Goal: Task Accomplishment & Management: Manage account settings

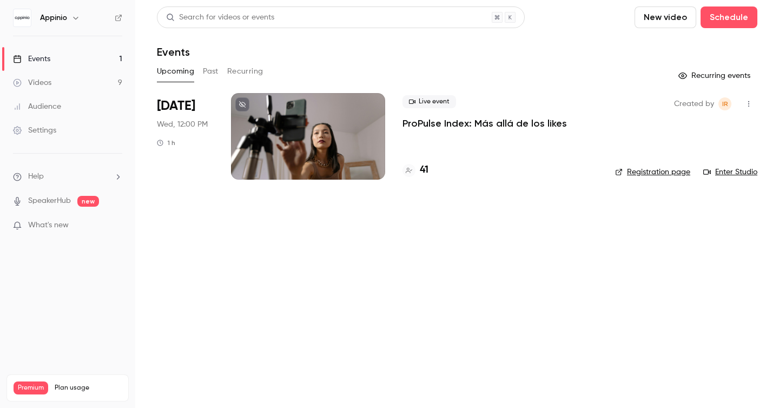
click at [207, 59] on div "Search for videos or events New video Schedule Events Upcoming Past Recurring R…" at bounding box center [457, 99] width 600 height 186
click at [207, 64] on button "Past" at bounding box center [211, 71] width 16 height 17
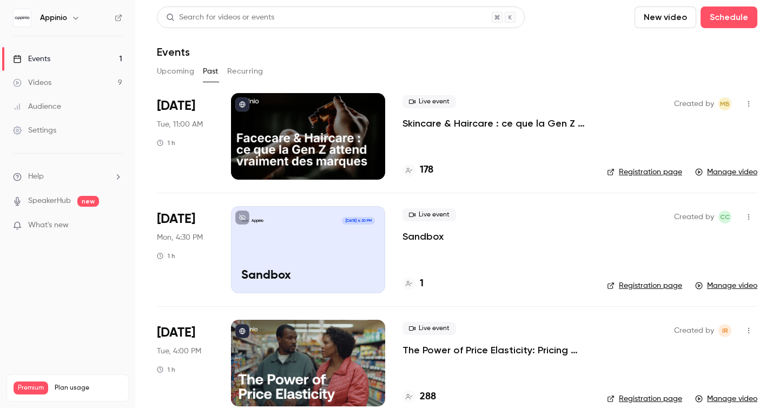
click at [410, 125] on p "Skincare & Haircare : ce que la Gen Z attend vraiment des marques" at bounding box center [495, 123] width 187 height 13
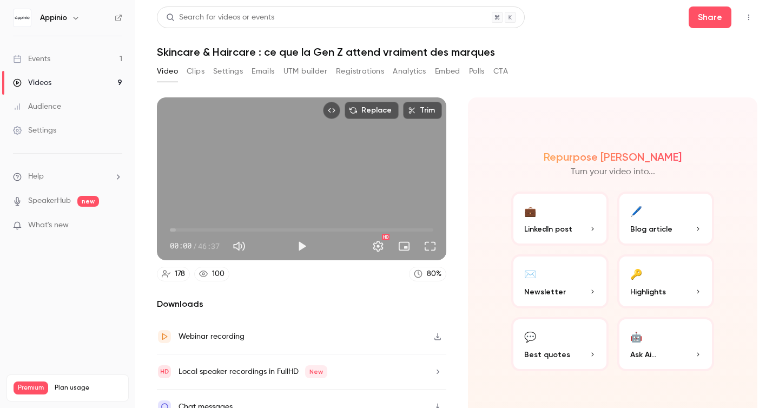
click at [271, 68] on button "Emails" at bounding box center [262, 71] width 23 height 17
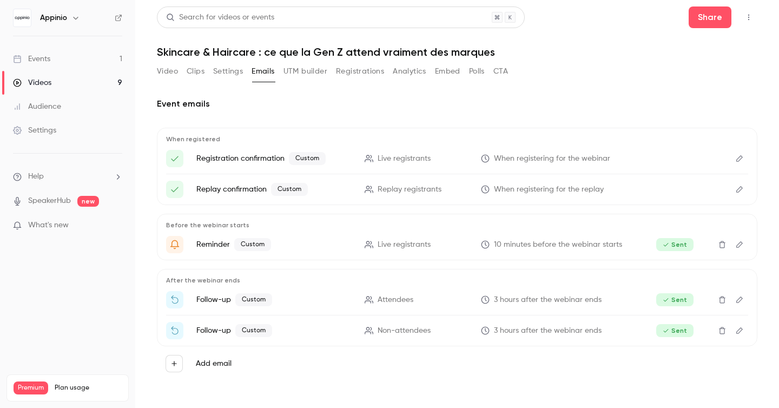
click at [360, 70] on button "Registrations" at bounding box center [360, 71] width 48 height 17
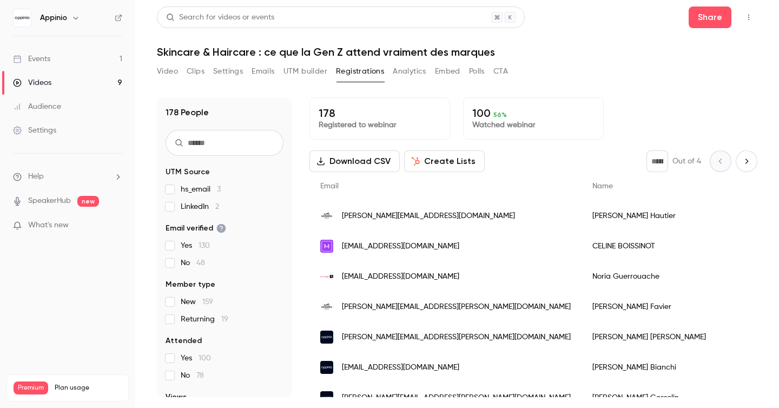
click at [226, 140] on input "text" at bounding box center [224, 143] width 118 height 26
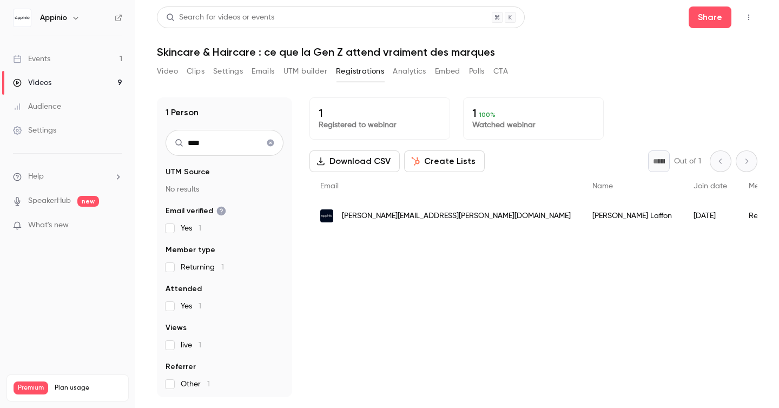
click at [403, 327] on div "1 Registered to webinar 1 100 % Watched webinar Download CSV Create Lists * Out…" at bounding box center [533, 247] width 448 height 300
click at [215, 149] on input "****" at bounding box center [224, 143] width 118 height 26
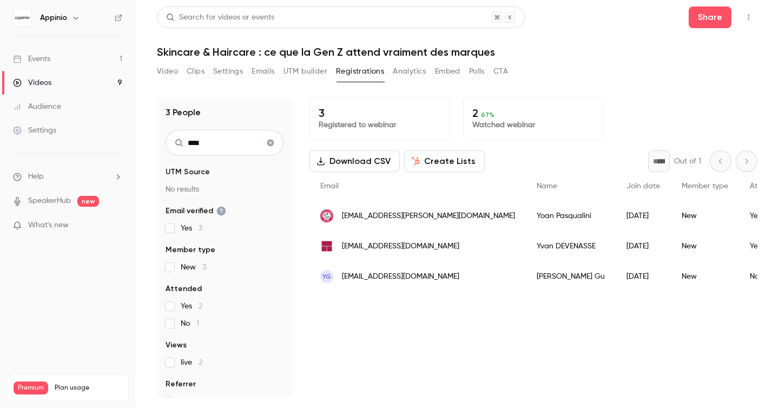
type input "****"
click at [410, 248] on span "[EMAIL_ADDRESS][DOMAIN_NAME]" at bounding box center [400, 246] width 117 height 11
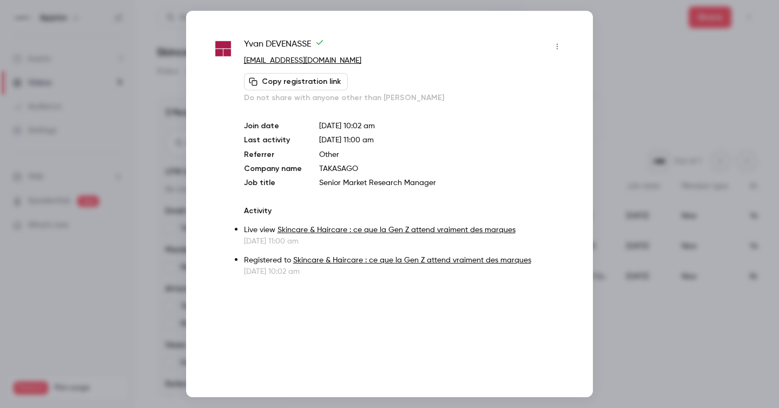
click at [410, 90] on div at bounding box center [389, 204] width 779 height 408
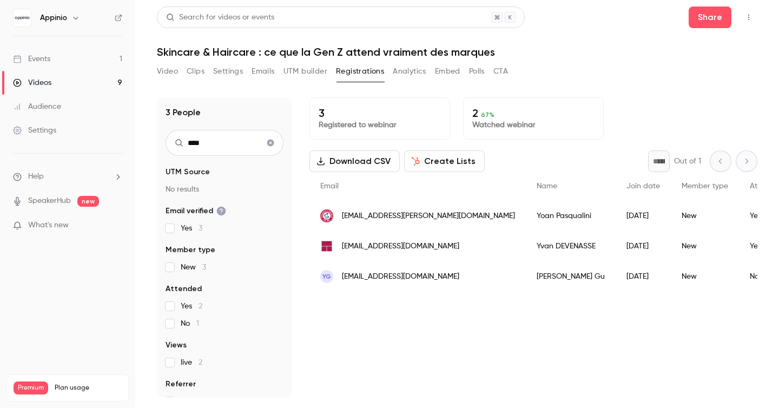
click at [324, 251] on img "People list" at bounding box center [326, 246] width 13 height 13
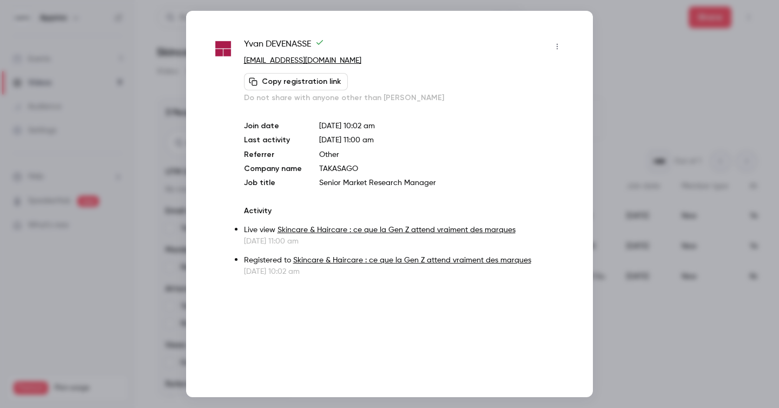
click at [410, 78] on div "Copy registration link Do not share with anyone other than [PERSON_NAME]" at bounding box center [405, 88] width 322 height 30
click at [410, 144] on div at bounding box center [389, 204] width 779 height 408
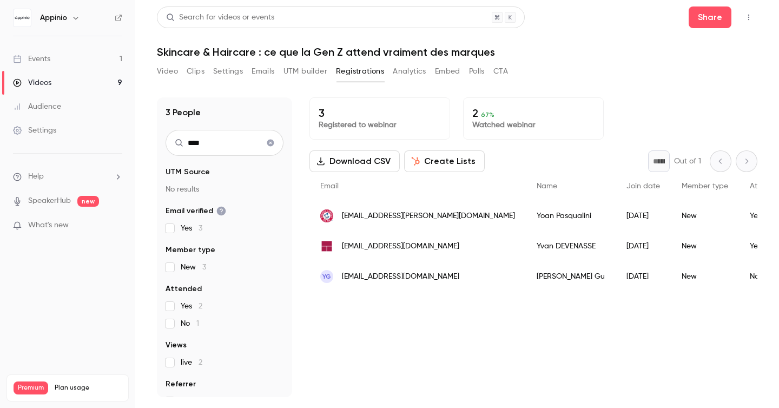
click at [410, 247] on div "[PERSON_NAME]" at bounding box center [571, 246] width 90 height 30
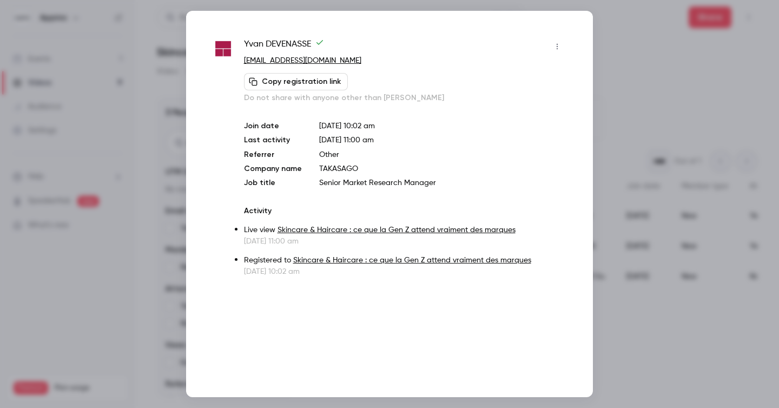
click at [410, 170] on div at bounding box center [389, 204] width 779 height 408
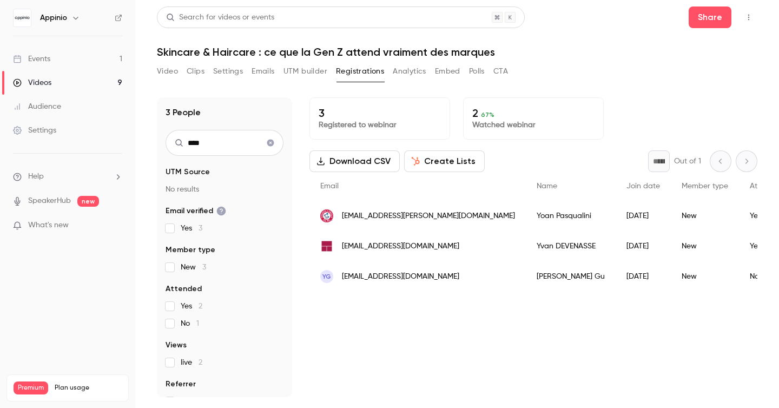
click at [396, 215] on span "[EMAIL_ADDRESS][PERSON_NAME][DOMAIN_NAME]" at bounding box center [428, 215] width 173 height 11
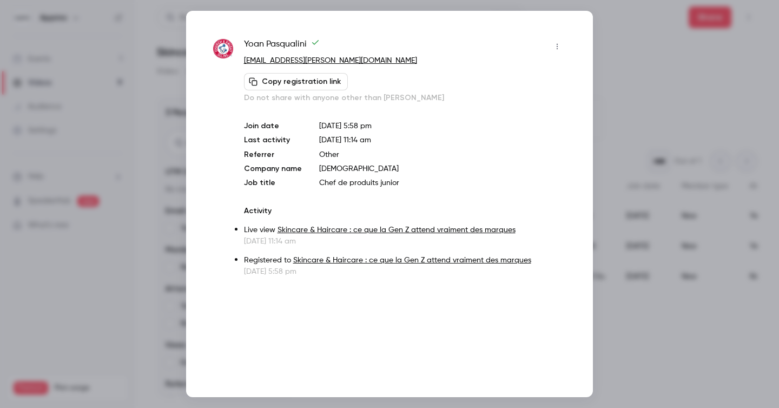
click at [410, 104] on div at bounding box center [389, 204] width 779 height 408
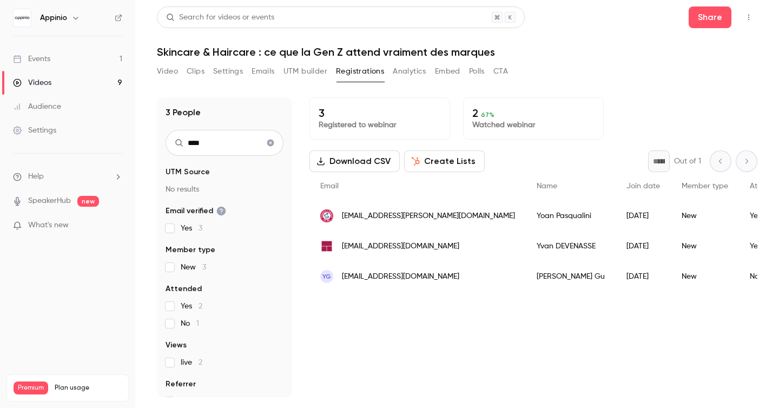
click at [410, 246] on div "[DATE]" at bounding box center [642, 246] width 55 height 30
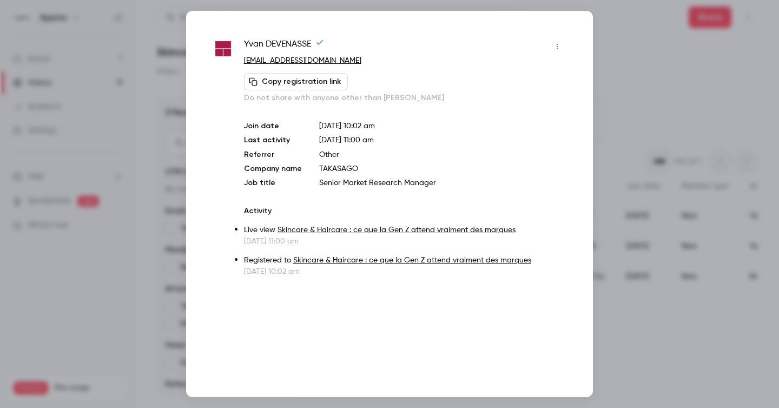
click at [410, 243] on div at bounding box center [389, 204] width 779 height 408
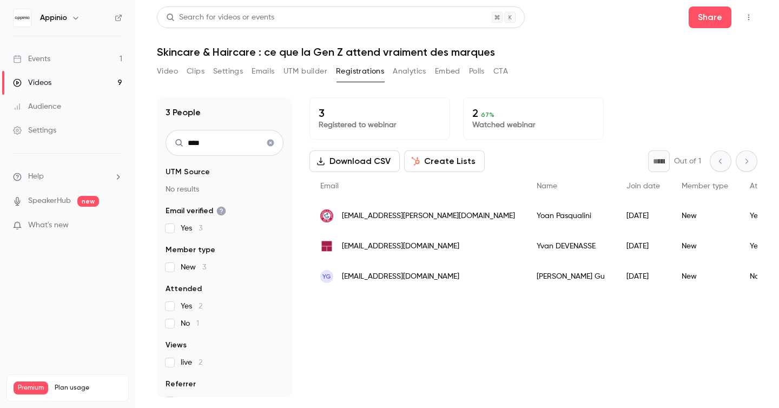
click at [401, 248] on span "[EMAIL_ADDRESS][DOMAIN_NAME]" at bounding box center [400, 246] width 117 height 11
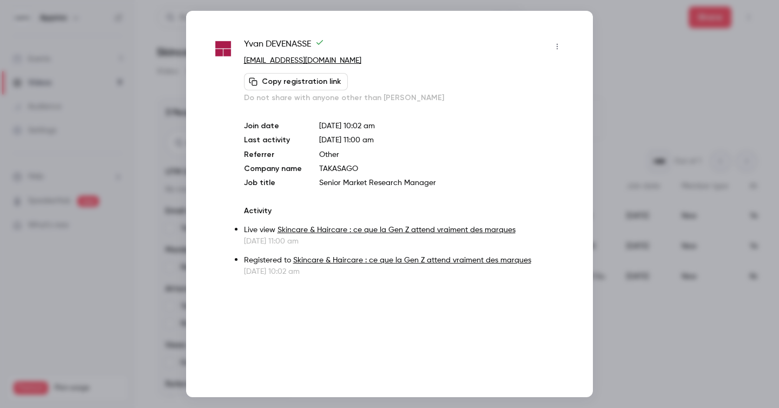
click at [410, 246] on div at bounding box center [389, 204] width 779 height 408
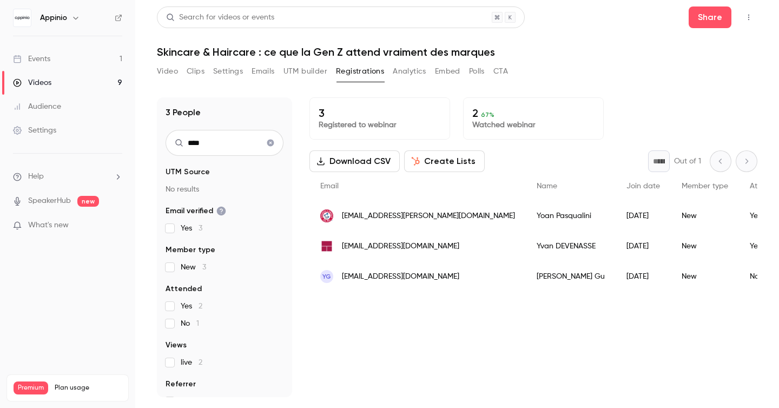
click at [410, 243] on div "[PERSON_NAME]" at bounding box center [571, 246] width 90 height 30
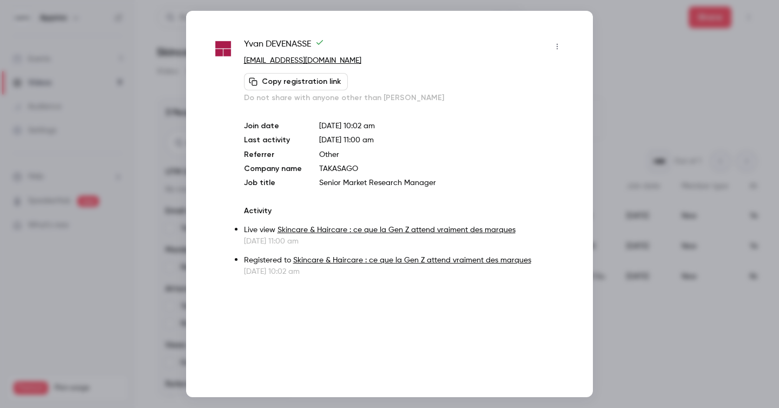
click at [410, 244] on div at bounding box center [389, 204] width 779 height 408
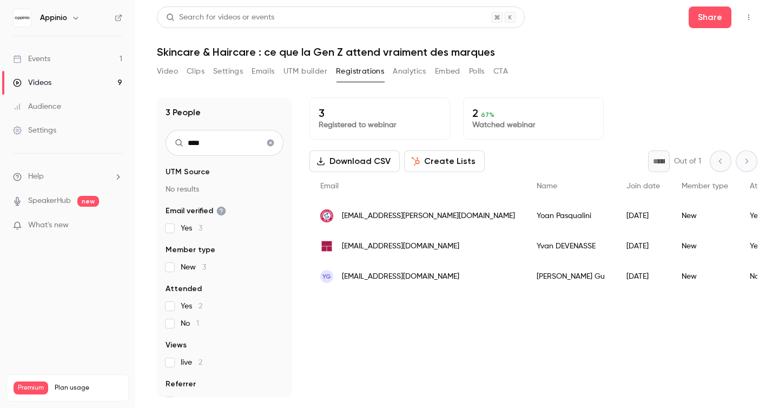
click at [410, 245] on span "[EMAIL_ADDRESS][DOMAIN_NAME]" at bounding box center [400, 246] width 117 height 11
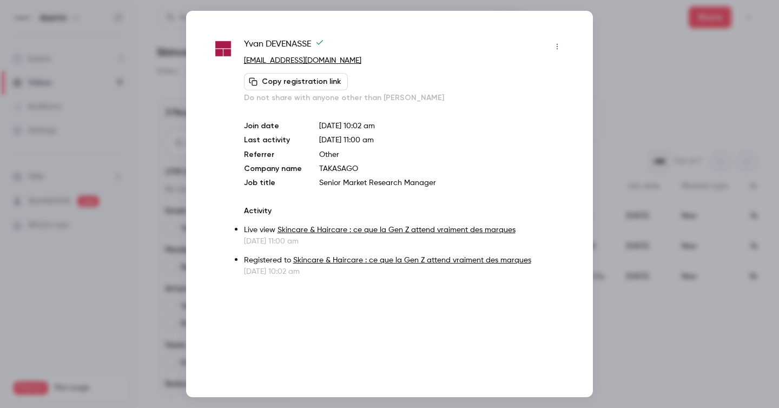
click at [410, 235] on div at bounding box center [389, 204] width 779 height 408
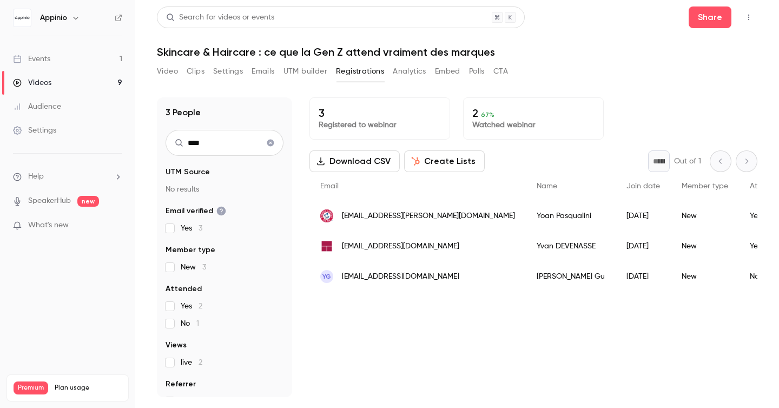
click at [268, 72] on button "Emails" at bounding box center [262, 71] width 23 height 17
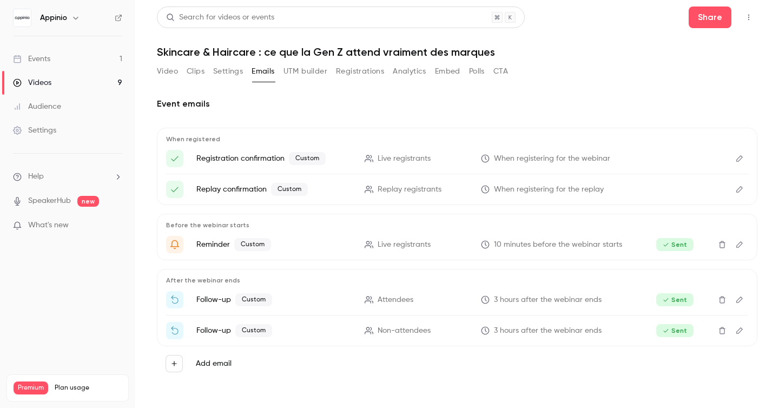
click at [383, 103] on h2 "Event emails" at bounding box center [457, 103] width 600 height 13
click at [176, 298] on icon "Replay | {{ event_name }}" at bounding box center [175, 300] width 10 height 10
click at [254, 305] on span "Custom" at bounding box center [253, 299] width 37 height 13
click at [296, 77] on button "UTM builder" at bounding box center [305, 71] width 44 height 17
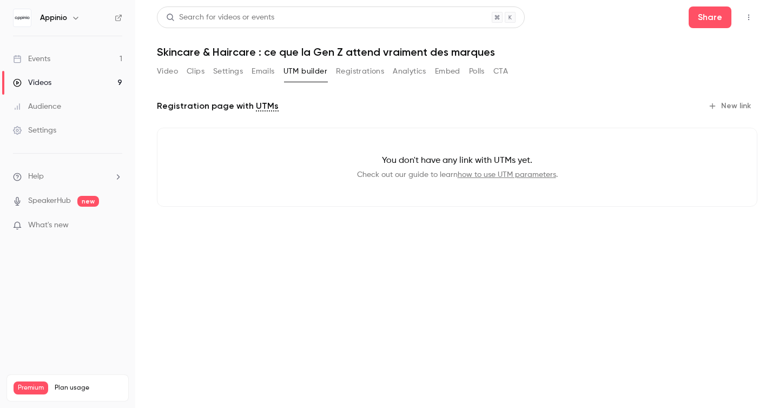
click at [355, 79] on button "Registrations" at bounding box center [360, 71] width 48 height 17
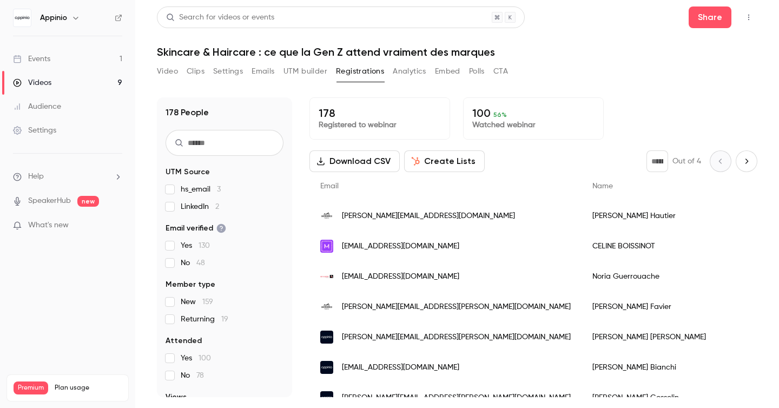
click at [385, 218] on span "[PERSON_NAME][EMAIL_ADDRESS][DOMAIN_NAME]" at bounding box center [428, 215] width 173 height 11
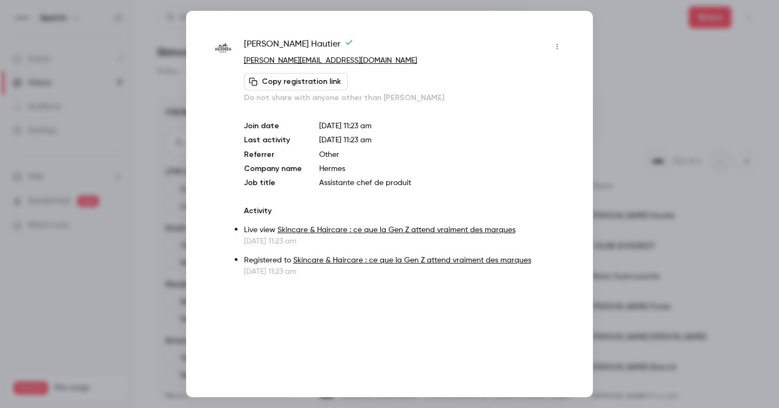
click at [410, 188] on p "Assistante chef de produit" at bounding box center [442, 182] width 247 height 11
click at [410, 120] on div at bounding box center [389, 204] width 779 height 408
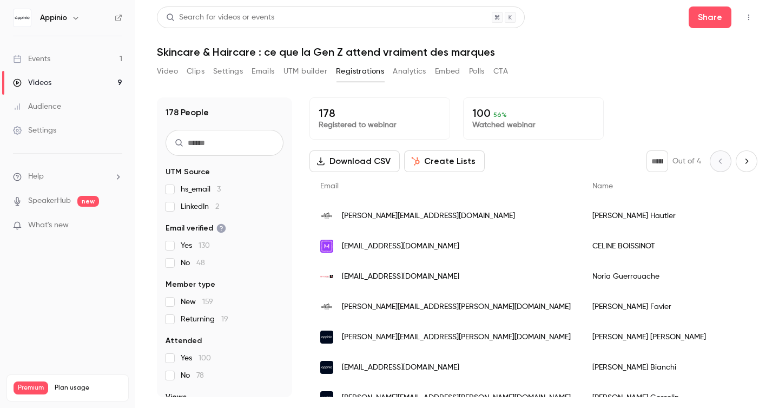
click at [170, 73] on button "Video" at bounding box center [167, 71] width 21 height 17
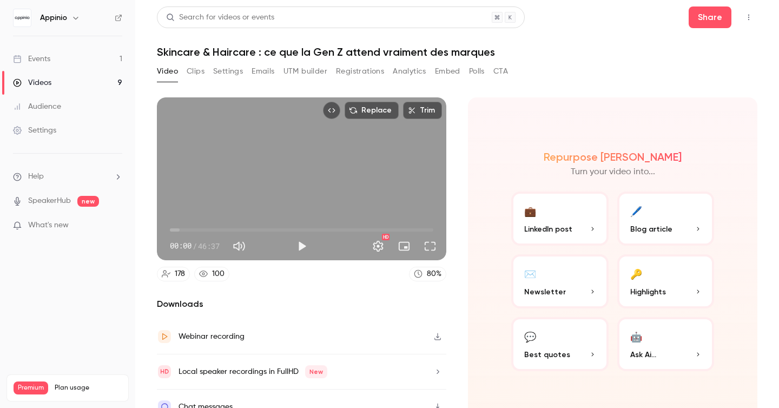
click at [410, 74] on button "Analytics" at bounding box center [410, 71] width 34 height 17
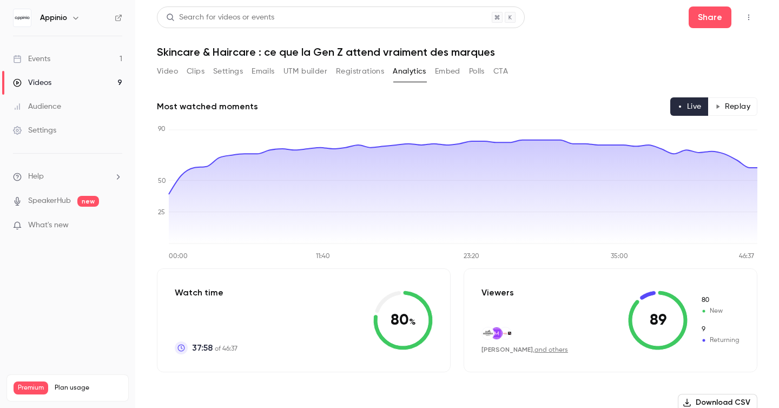
click at [266, 74] on button "Emails" at bounding box center [262, 71] width 23 height 17
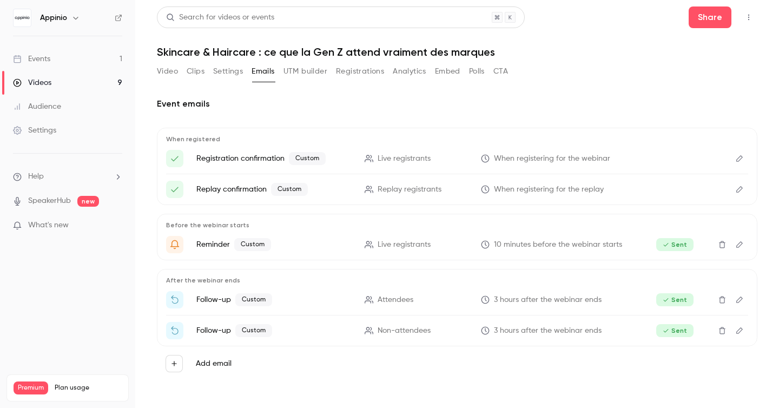
click at [410, 334] on icon "Edit" at bounding box center [739, 331] width 9 height 8
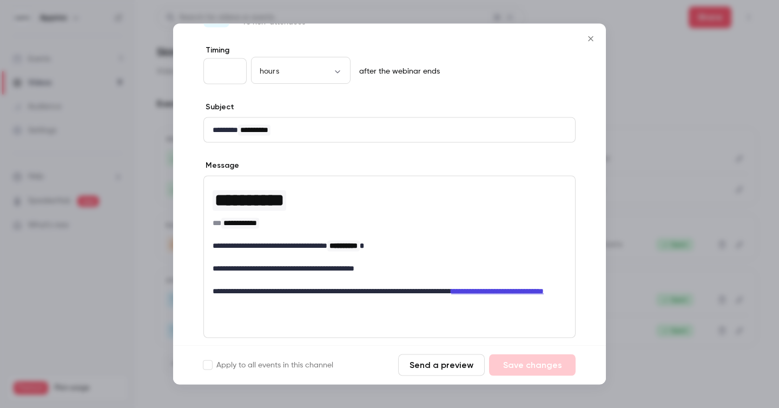
scroll to position [87, 0]
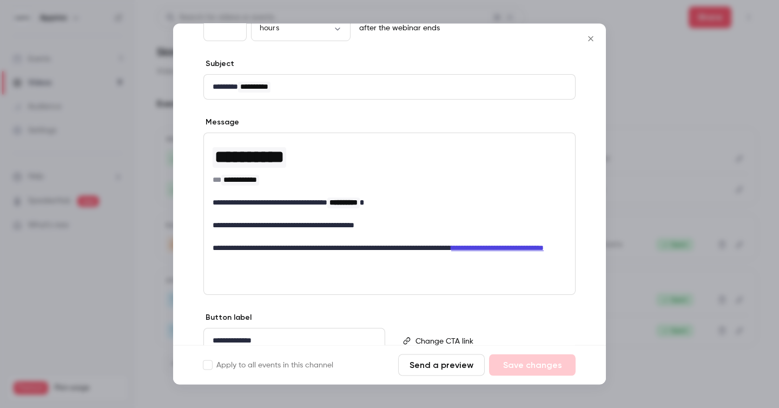
click at [410, 172] on div at bounding box center [389, 204] width 779 height 408
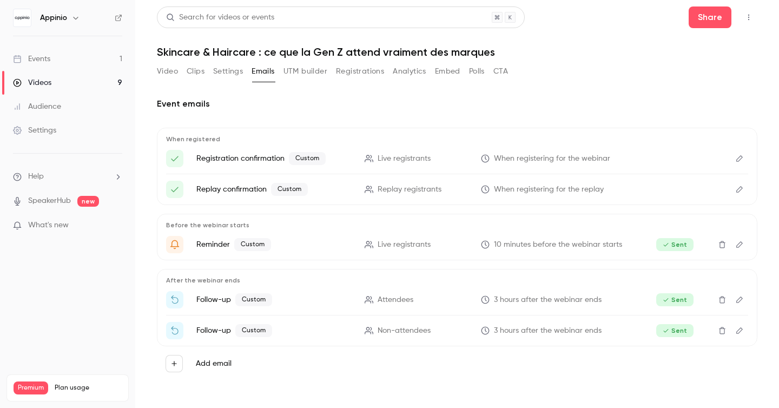
click at [410, 172] on ul "Registration confirmation Custom Live registrants When registering for the webi…" at bounding box center [457, 174] width 582 height 48
